Goal: Task Accomplishment & Management: Use online tool/utility

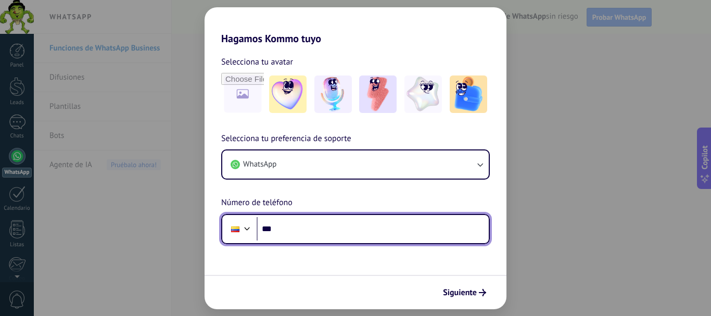
click at [352, 237] on input "***" at bounding box center [373, 229] width 232 height 24
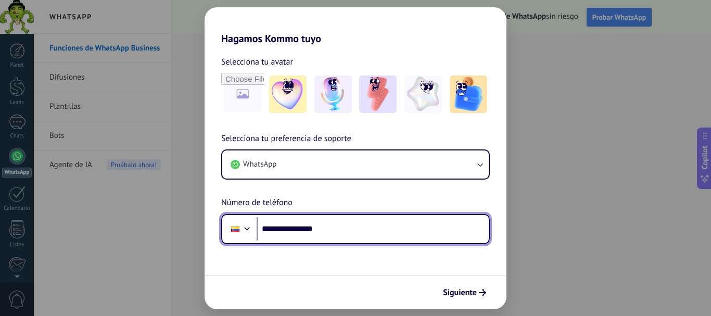
type input "**********"
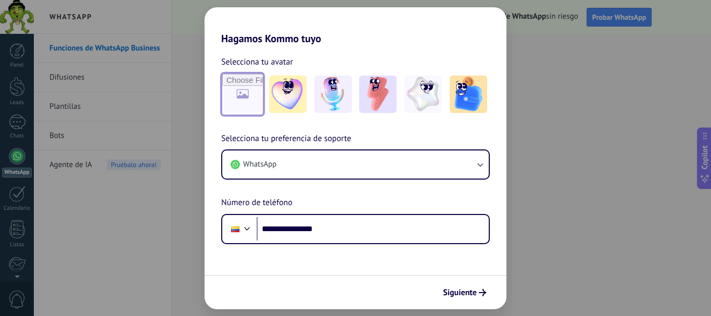
click at [240, 92] on input "file" at bounding box center [242, 94] width 41 height 41
type input "**********"
click at [471, 295] on span "Siguiente" at bounding box center [460, 292] width 34 height 7
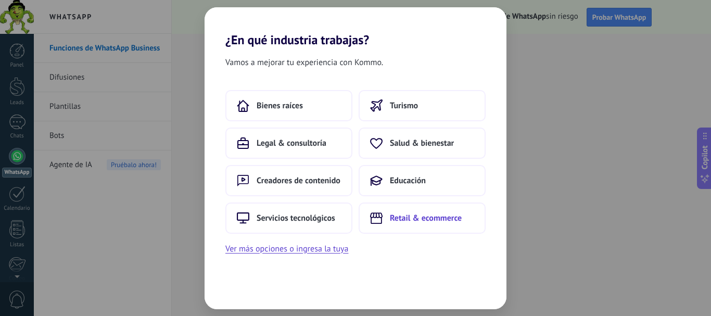
click at [424, 223] on span "Retail & ecommerce" at bounding box center [426, 218] width 72 height 10
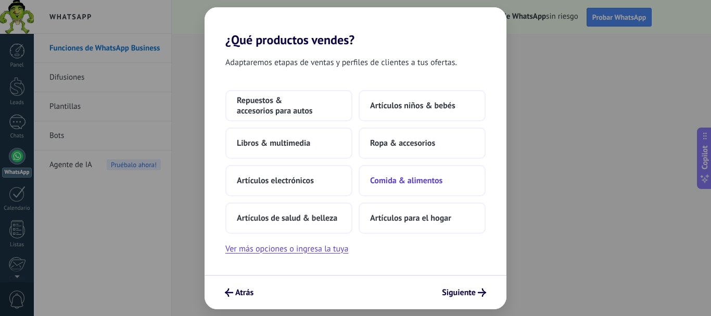
click at [410, 185] on span "Comida & alimentos" at bounding box center [406, 180] width 72 height 10
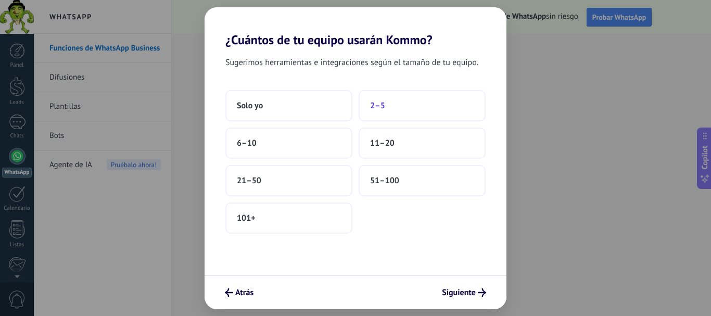
click at [406, 110] on button "2–5" at bounding box center [421, 105] width 127 height 31
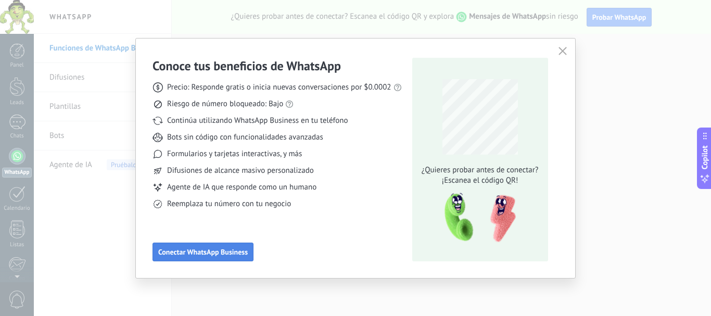
click at [206, 250] on span "Conectar WhatsApp Business" at bounding box center [202, 251] width 89 height 7
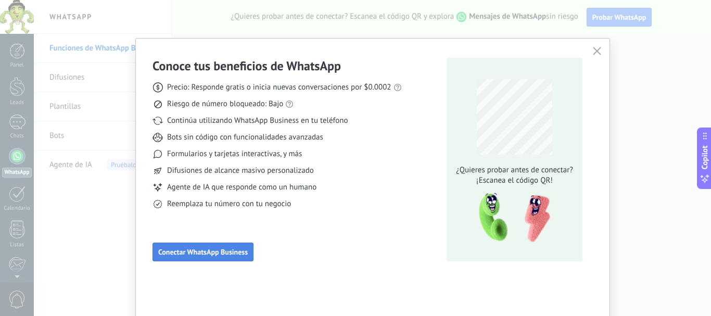
click at [206, 250] on span "Conectar WhatsApp Business" at bounding box center [202, 251] width 89 height 7
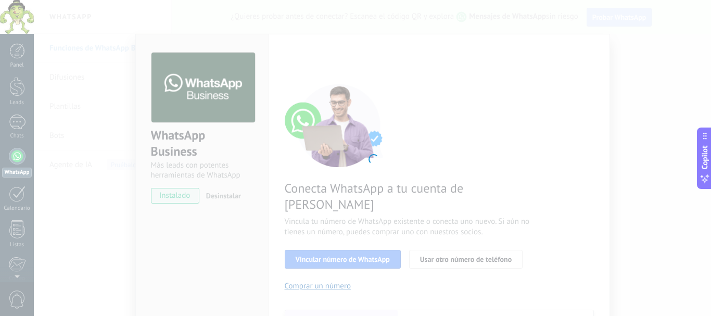
click at [309, 249] on div at bounding box center [372, 158] width 677 height 316
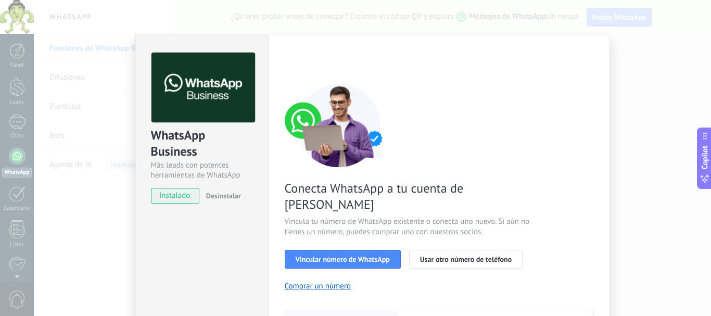
click at [171, 197] on span "instalado" at bounding box center [174, 196] width 47 height 16
click at [365, 255] on span "Vincular número de WhatsApp" at bounding box center [343, 258] width 94 height 7
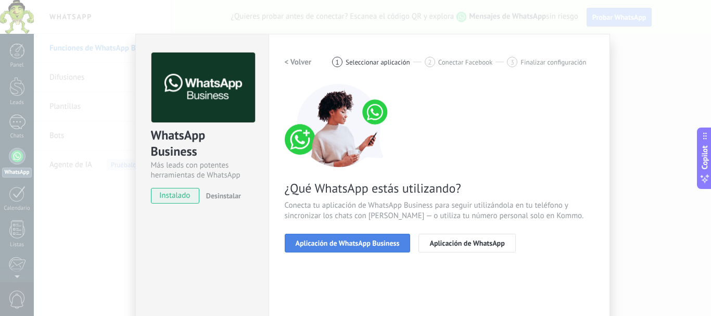
click at [362, 245] on span "Aplicación de WhatsApp Business" at bounding box center [348, 242] width 104 height 7
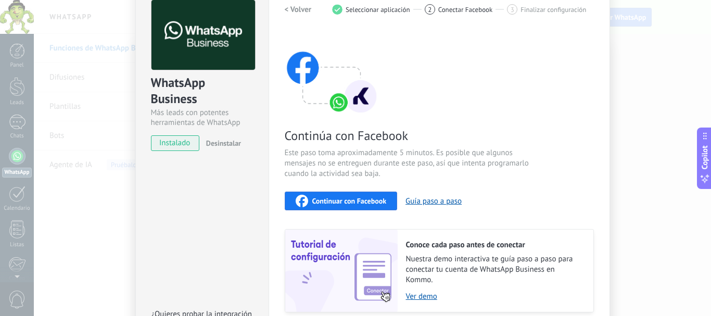
scroll to position [51, 0]
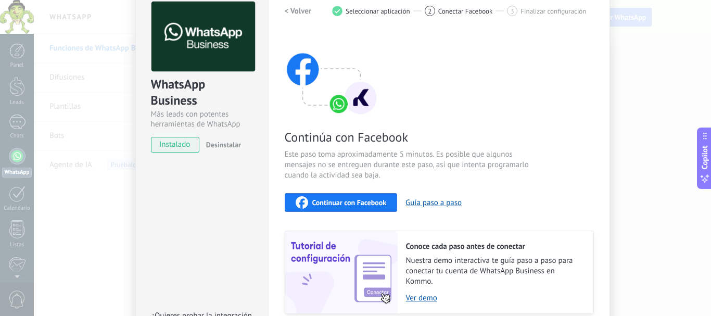
click at [386, 206] on button "Continuar con Facebook" at bounding box center [341, 202] width 113 height 19
click at [461, 14] on span "Conectar Facebook" at bounding box center [465, 11] width 55 height 8
click at [558, 14] on span "Finalizar configuración" at bounding box center [553, 11] width 66 height 8
click at [299, 8] on h2 "< Volver" at bounding box center [298, 11] width 27 height 10
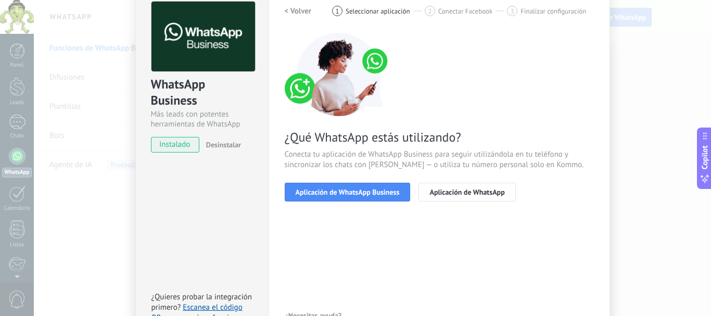
click at [662, 115] on div "WhatsApp Business Más leads con potentes herramientas de WhatsApp instalado Des…" at bounding box center [372, 158] width 677 height 316
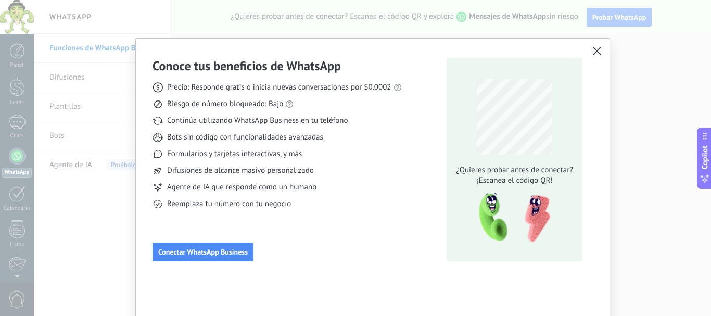
scroll to position [0, 0]
click at [597, 50] on icon "button" at bounding box center [597, 51] width 8 height 8
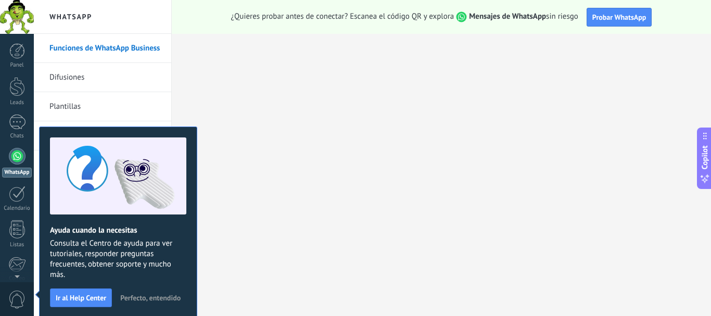
click at [153, 296] on span "Perfecto, entendido" at bounding box center [150, 297] width 60 height 7
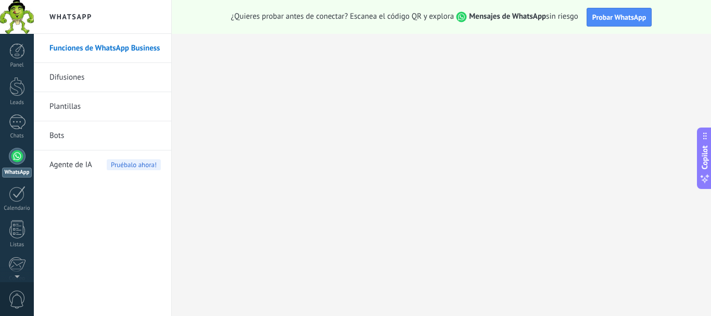
click at [83, 79] on link "Difusiones" at bounding box center [104, 77] width 111 height 29
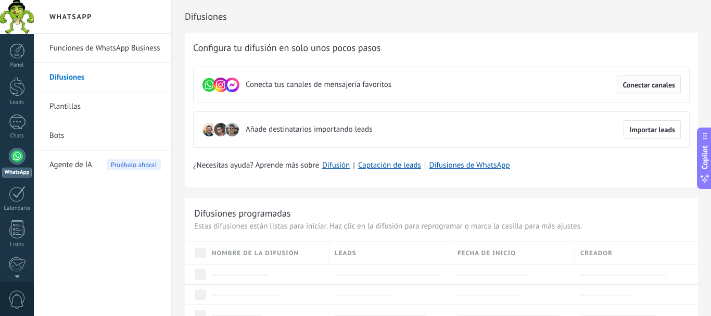
click at [665, 82] on span "Conectar canales" at bounding box center [648, 84] width 53 height 7
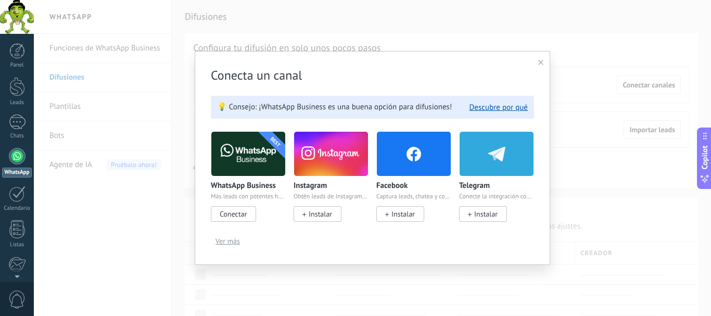
click at [236, 211] on span "Conectar" at bounding box center [233, 213] width 27 height 9
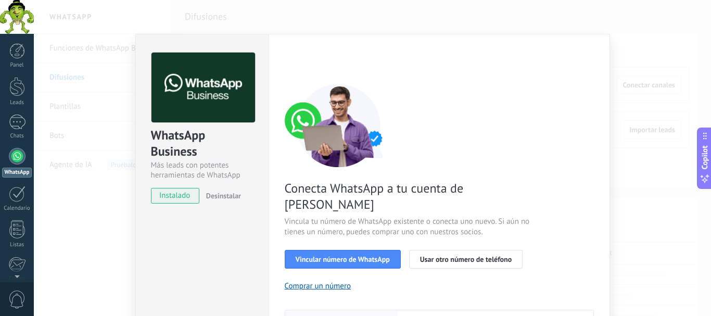
click at [613, 123] on div "WhatsApp Business Más leads con potentes herramientas de WhatsApp instalado Des…" at bounding box center [372, 158] width 677 height 316
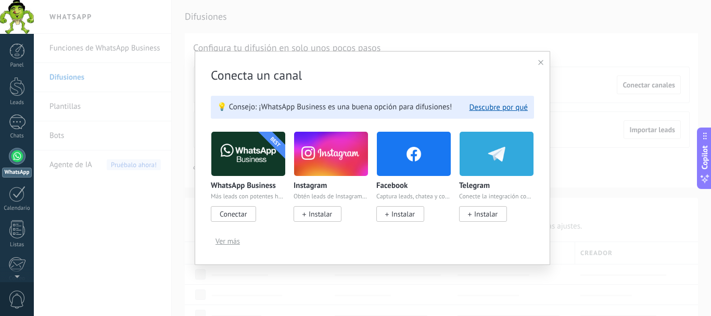
click at [244, 213] on span "Conectar" at bounding box center [233, 213] width 27 height 9
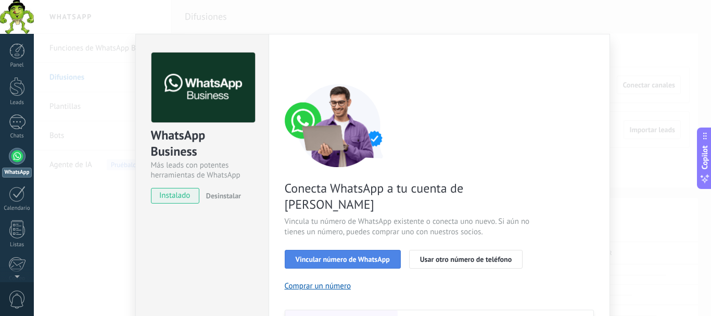
click at [368, 255] on span "Vincular número de WhatsApp" at bounding box center [343, 258] width 94 height 7
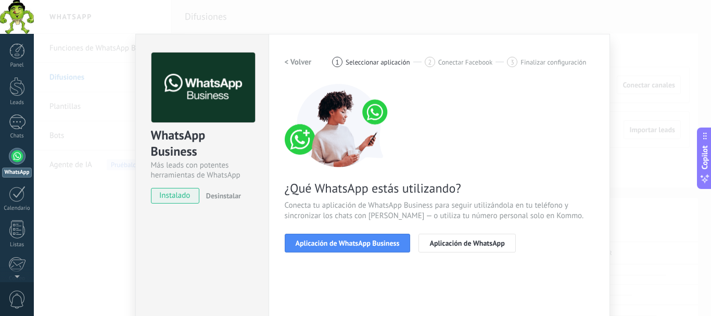
click at [368, 247] on span "Aplicación de WhatsApp Business" at bounding box center [348, 242] width 104 height 7
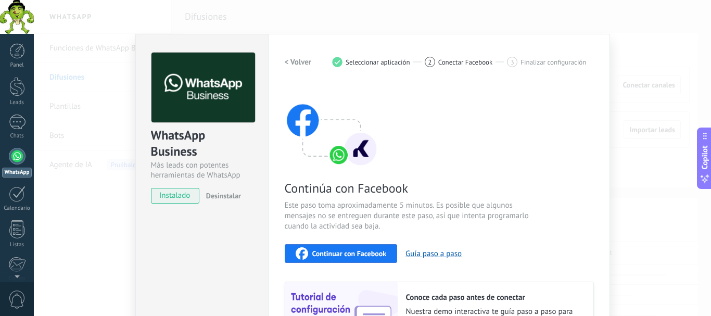
click at [368, 247] on button "Continuar con Facebook" at bounding box center [341, 253] width 113 height 19
click at [613, 55] on div "WhatsApp Business Más leads con potentes herramientas de WhatsApp instalado Des…" at bounding box center [372, 158] width 677 height 316
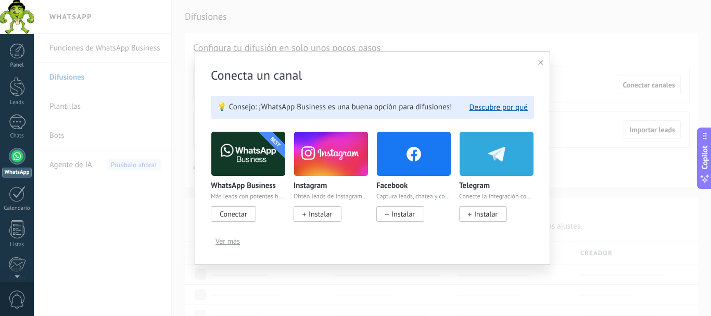
click at [235, 214] on span "Conectar" at bounding box center [233, 213] width 27 height 9
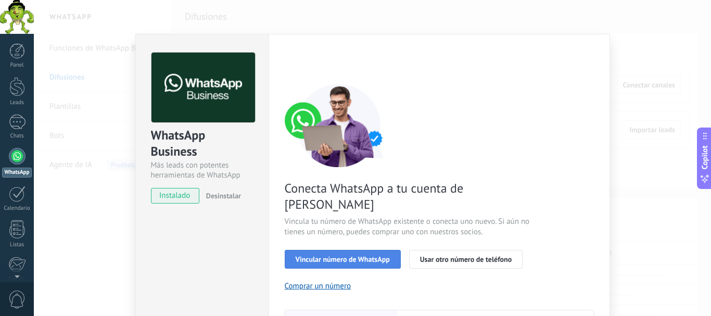
click at [352, 255] on span "Vincular número de WhatsApp" at bounding box center [343, 258] width 94 height 7
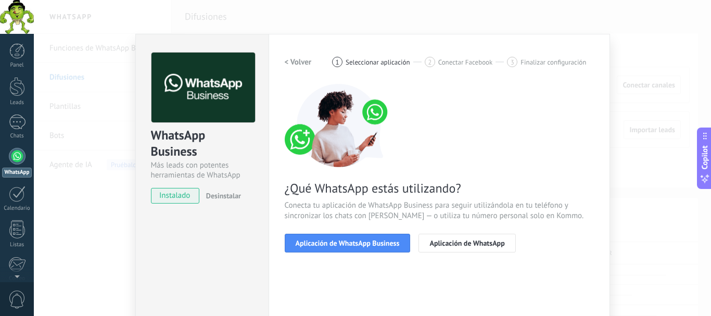
click at [389, 80] on div "< Volver 1 Seleccionar aplicación 2 Conectar Facebook 3 Finalizar configuración…" at bounding box center [439, 159] width 309 height 212
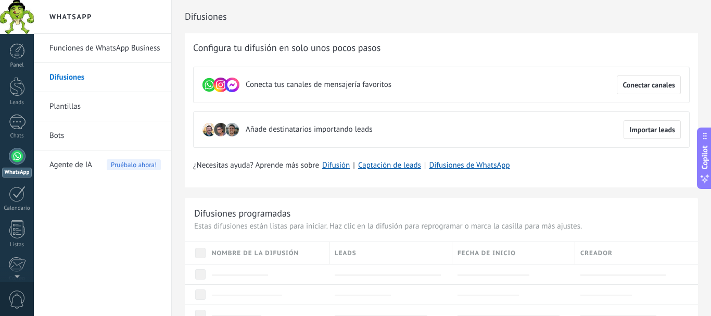
click at [18, 16] on div at bounding box center [17, 17] width 34 height 34
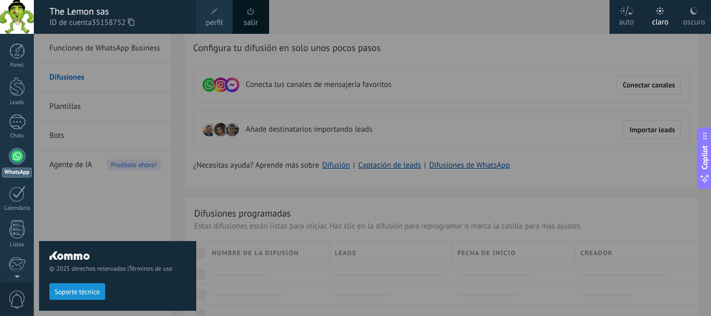
click at [257, 14] on div "salir" at bounding box center [251, 17] width 36 height 34
